Goal: Task Accomplishment & Management: Use online tool/utility

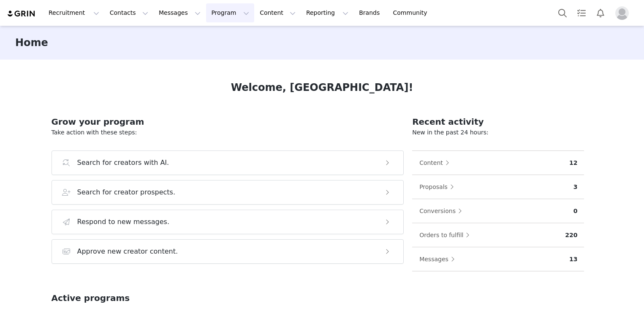
click at [207, 12] on button "Program Program" at bounding box center [230, 12] width 48 height 19
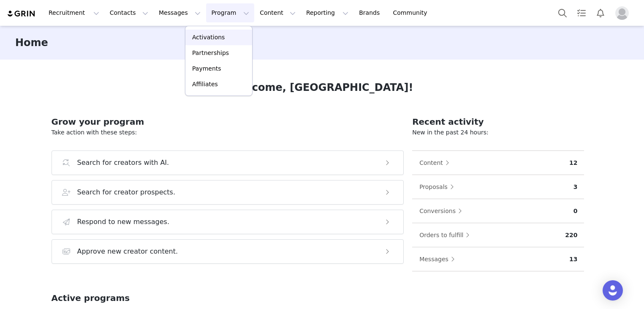
click at [213, 37] on p "Activations" at bounding box center [208, 37] width 33 height 9
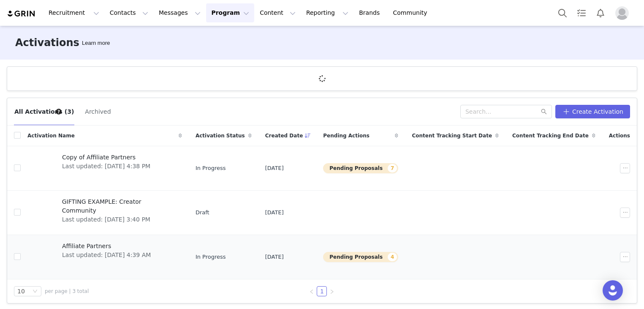
click at [87, 246] on span "Affiliate Partners" at bounding box center [106, 246] width 89 height 9
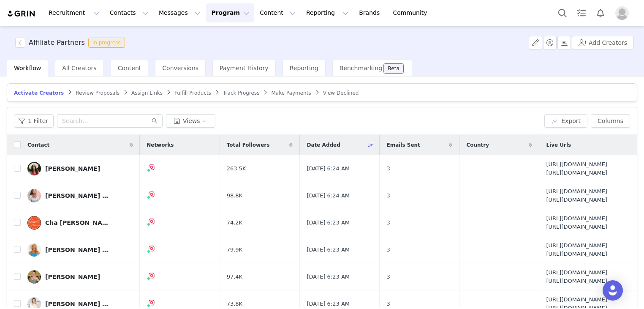
click at [132, 93] on span "Assign Links" at bounding box center [146, 93] width 31 height 6
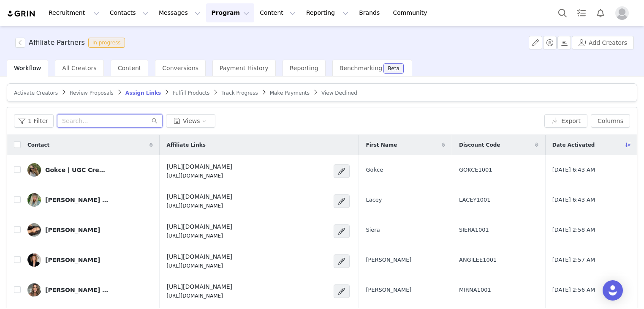
click at [101, 117] on input "text" at bounding box center [110, 121] width 106 height 14
paste input "[EMAIL_ADDRESS][DOMAIN_NAME]"
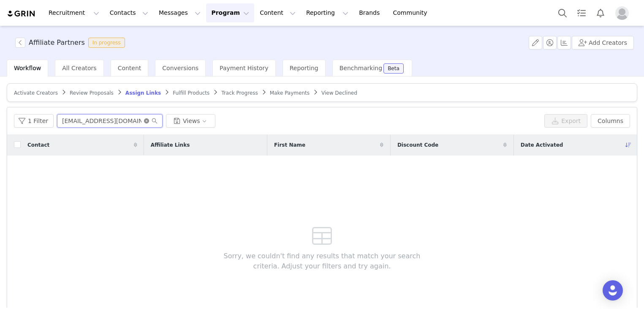
type input "[EMAIL_ADDRESS][DOMAIN_NAME]"
click at [144, 118] on icon "icon: close-circle" at bounding box center [146, 120] width 5 height 5
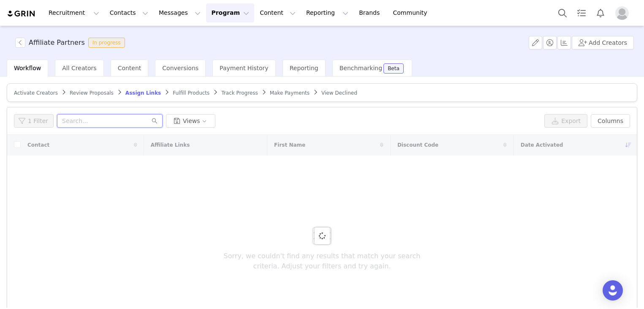
click at [87, 117] on input "text" at bounding box center [110, 121] width 106 height 14
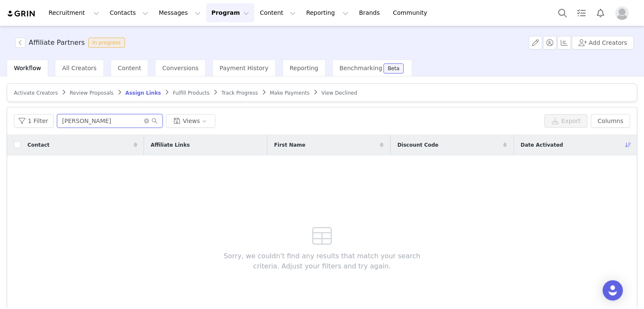
type input "[PERSON_NAME]"
click at [41, 94] on span "Activate Creators" at bounding box center [36, 93] width 44 height 6
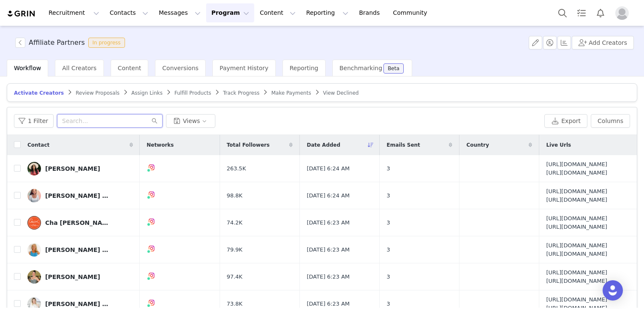
click at [97, 119] on input "text" at bounding box center [110, 121] width 106 height 14
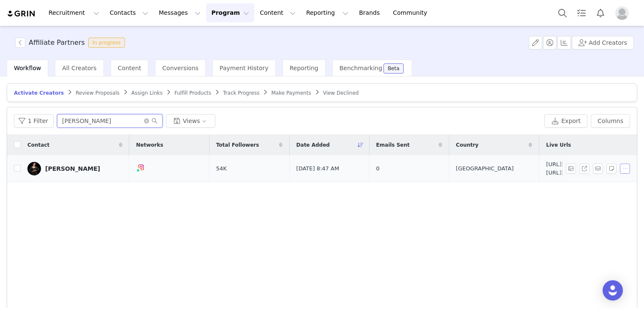
type input "[PERSON_NAME]"
click at [620, 170] on button "button" at bounding box center [625, 168] width 10 height 10
click at [450, 207] on div "Contact Networks Total Followers Date Added Emails Sent Country Live Urls [PERS…" at bounding box center [322, 235] width 630 height 201
drag, startPoint x: 594, startPoint y: 180, endPoint x: 408, endPoint y: 180, distance: 186.3
click at [546, 177] on span "[URL][DOMAIN_NAME] [URL][DOMAIN_NAME]" at bounding box center [576, 168] width 61 height 16
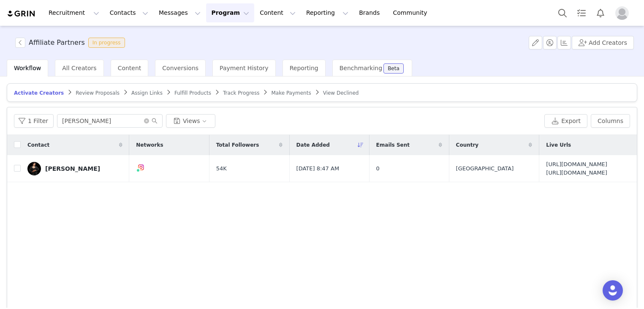
copy span "[URL][DOMAIN_NAME]"
